Goal: Navigation & Orientation: Find specific page/section

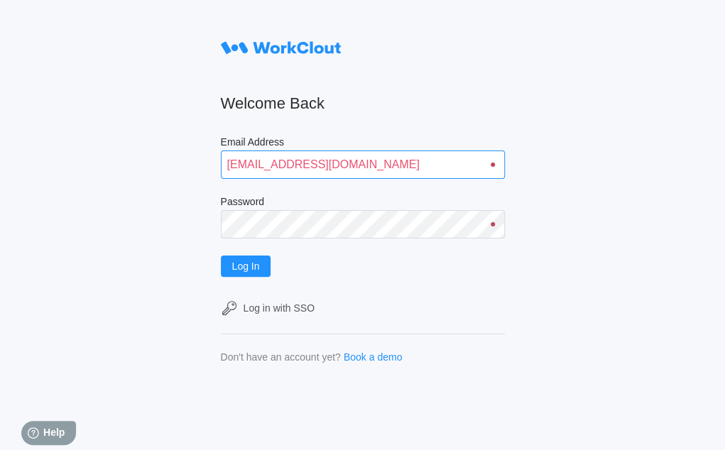
type input "[EMAIL_ADDRESS][DOMAIN_NAME]"
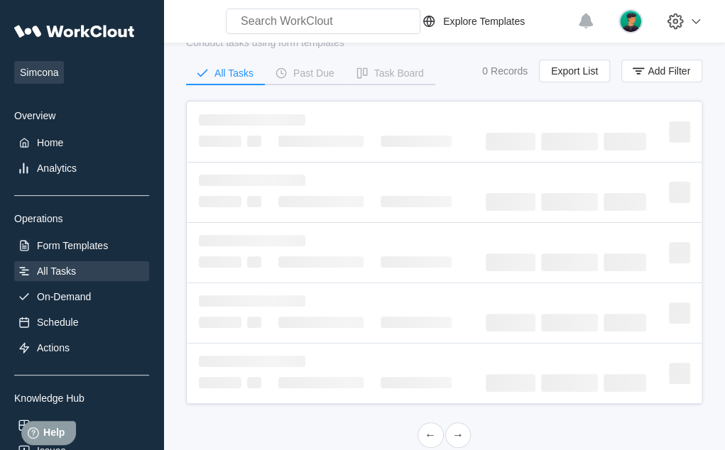
scroll to position [599, 0]
